Goal: Check status: Check status

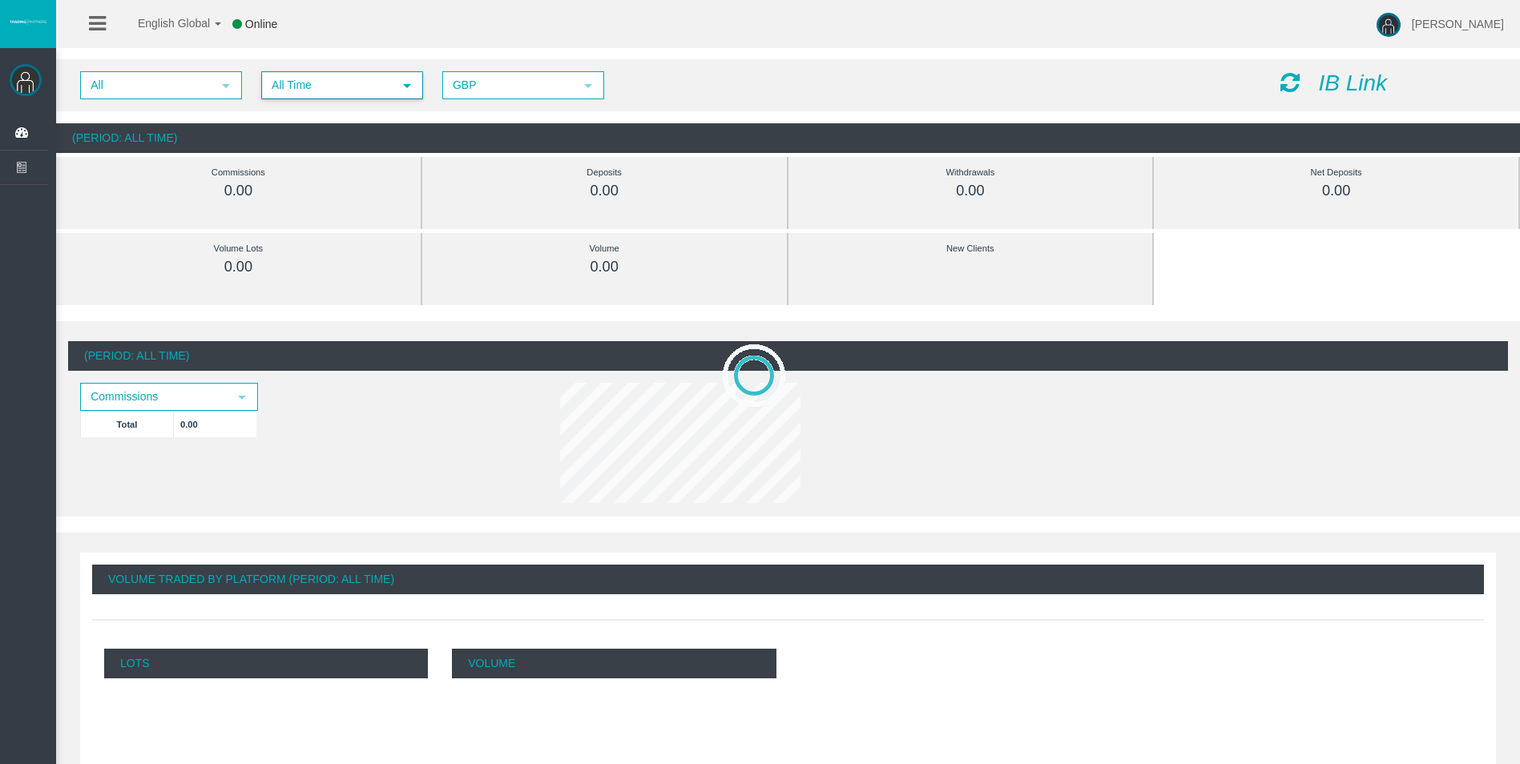
click at [346, 86] on span "All Time" at bounding box center [328, 85] width 130 height 25
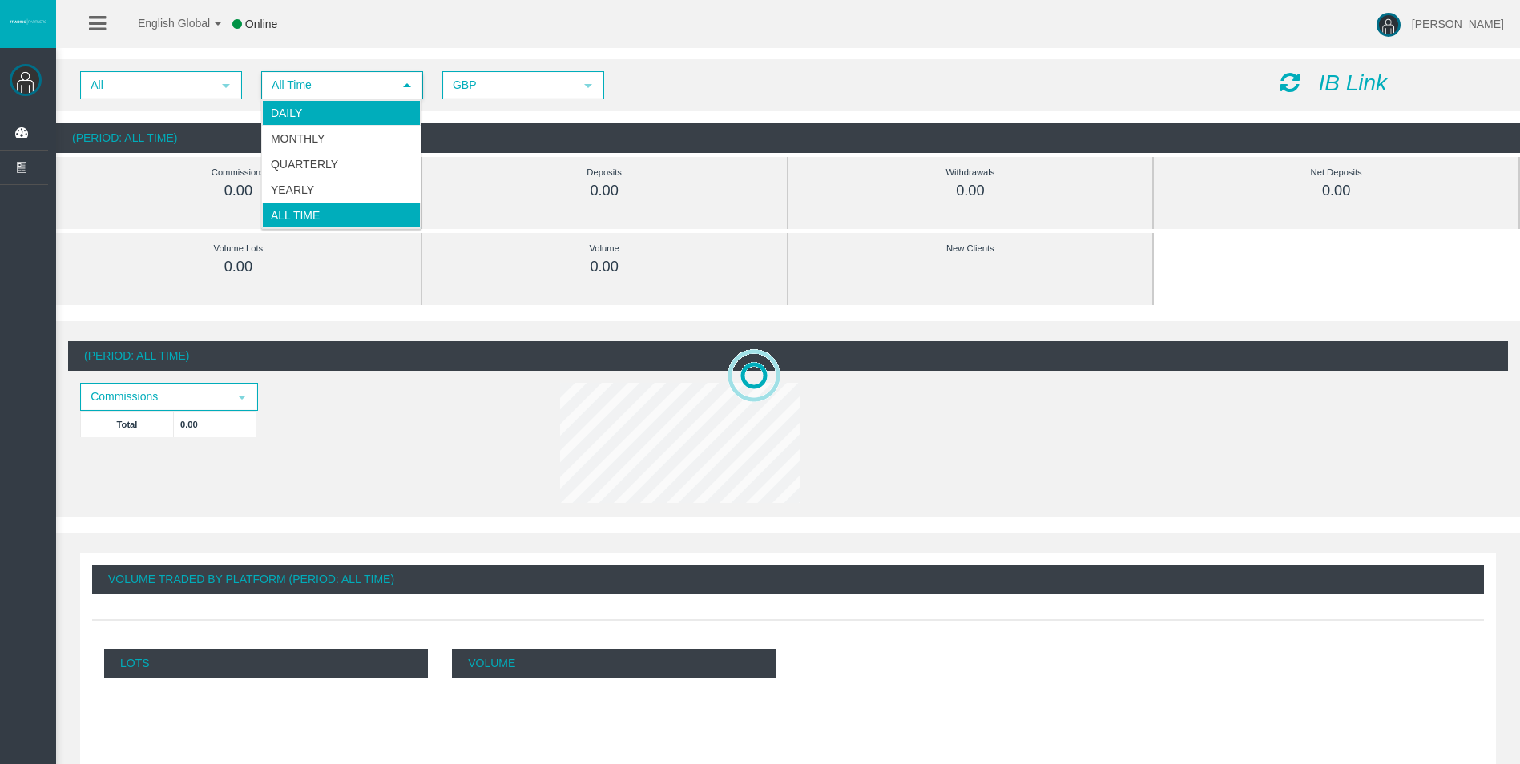
click at [353, 104] on li "Daily" at bounding box center [341, 113] width 159 height 26
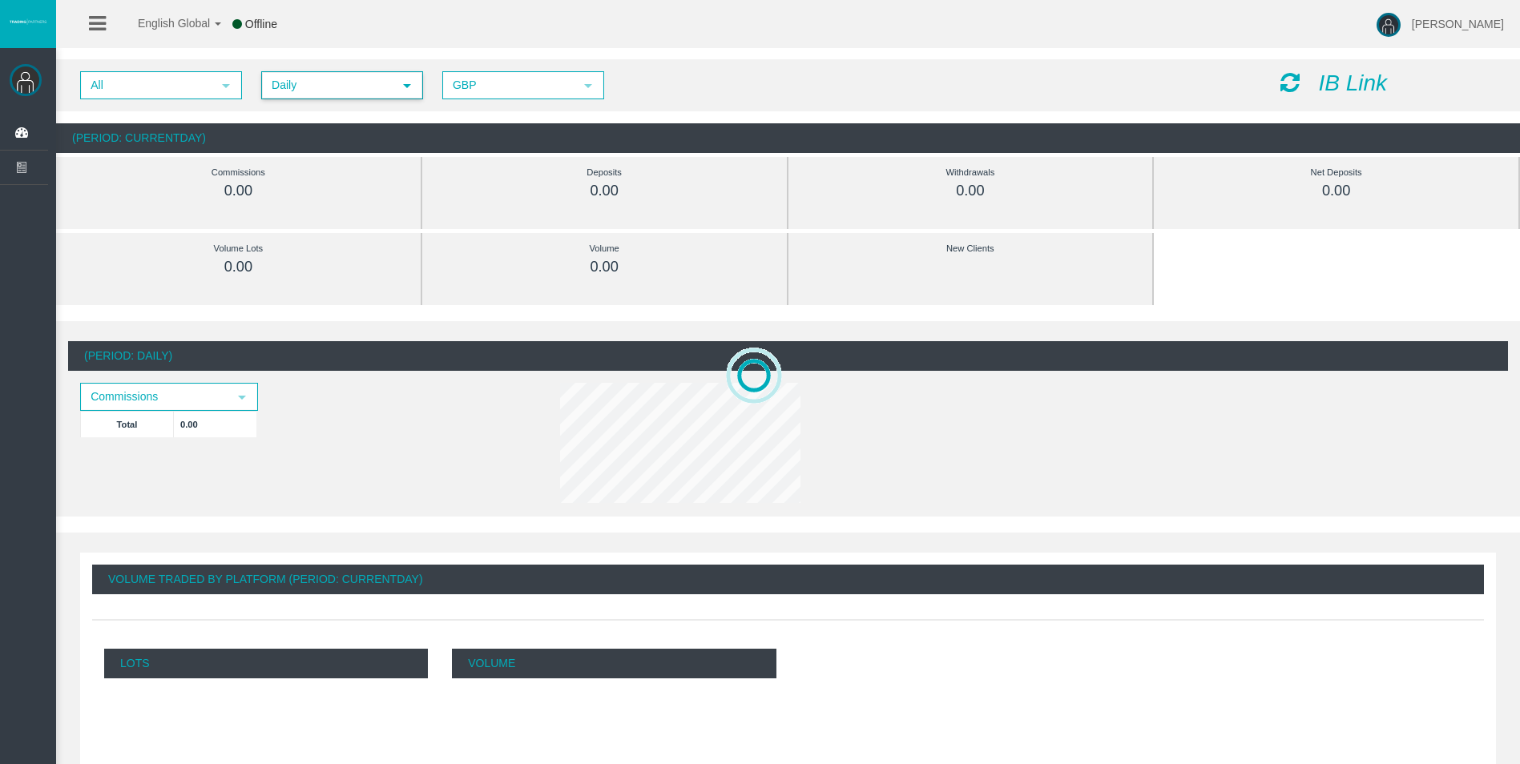
drag, startPoint x: 1287, startPoint y: 87, endPoint x: 945, endPoint y: 100, distance: 342.4
click at [1287, 86] on icon at bounding box center [1289, 82] width 19 height 22
click at [1283, 88] on icon at bounding box center [1289, 82] width 19 height 22
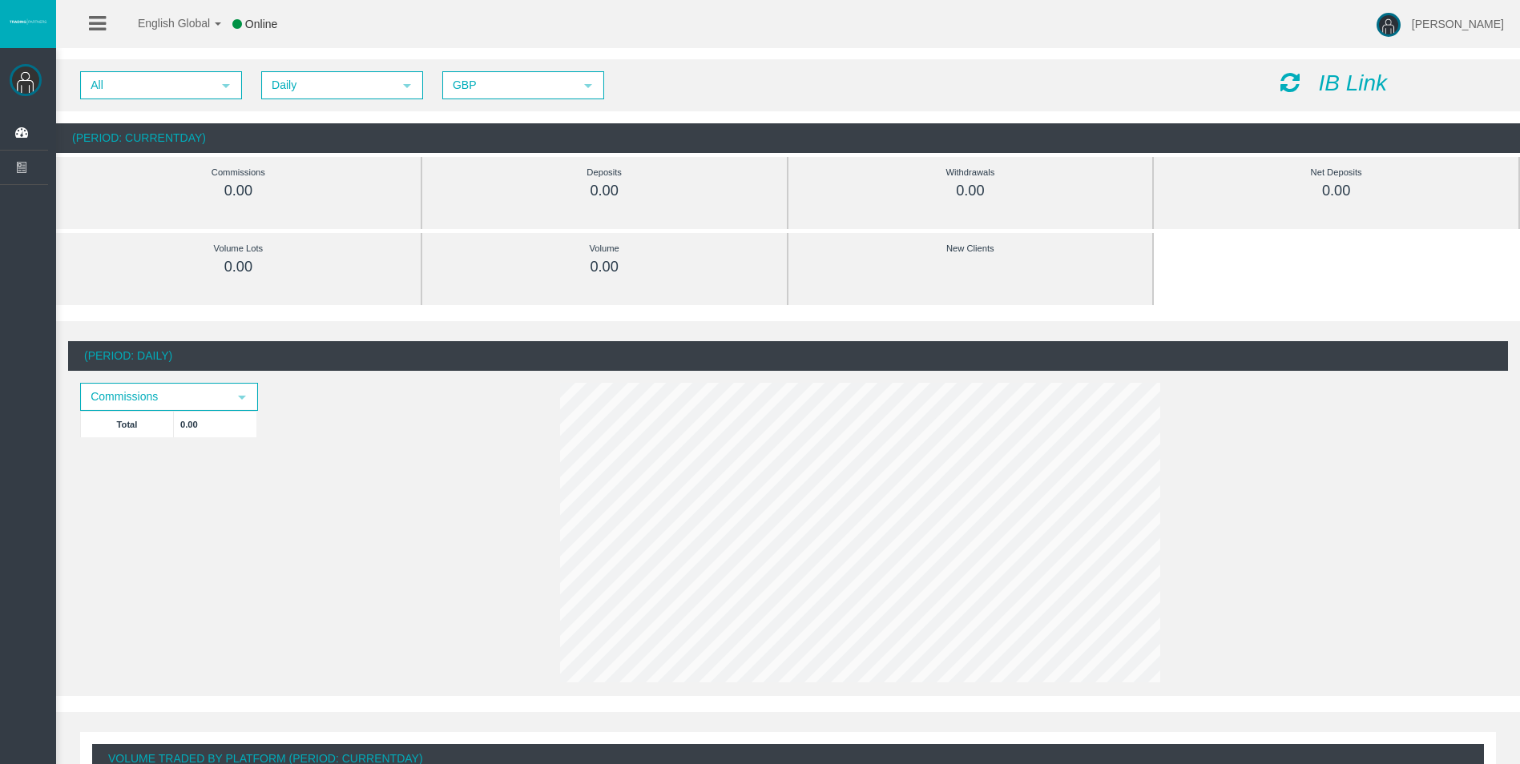
click at [1288, 79] on icon at bounding box center [1289, 82] width 19 height 22
click at [1290, 77] on icon at bounding box center [1289, 82] width 19 height 22
